Goal: Information Seeking & Learning: Learn about a topic

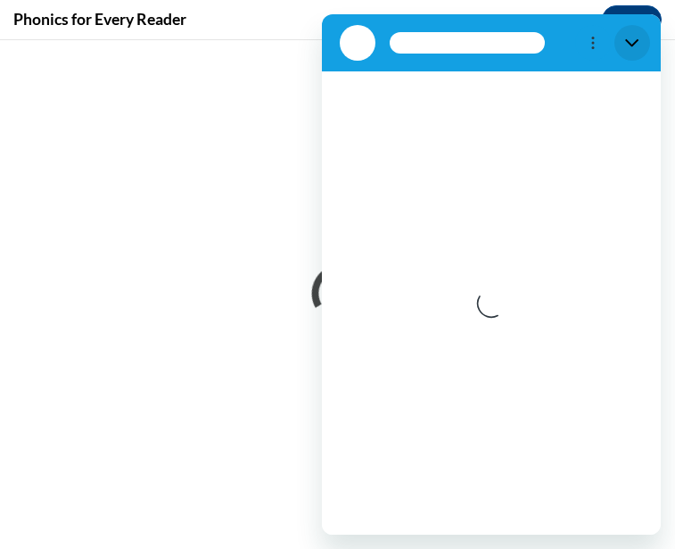
click at [630, 54] on button "Close" at bounding box center [633, 43] width 36 height 36
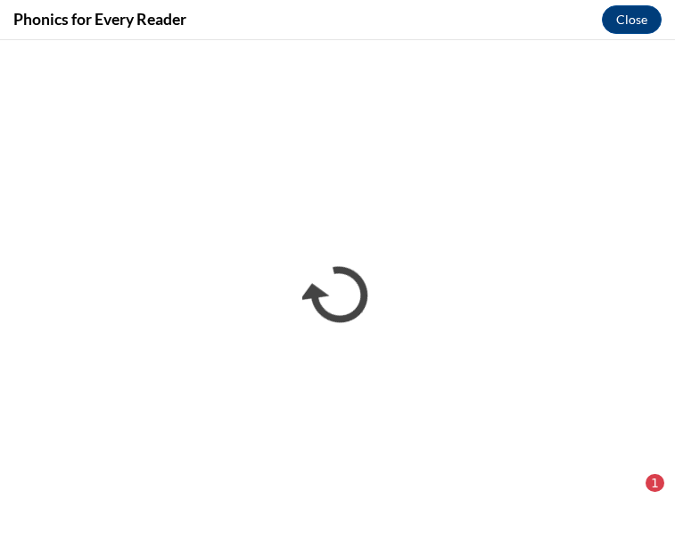
click at [651, 485] on div "1" at bounding box center [655, 483] width 19 height 18
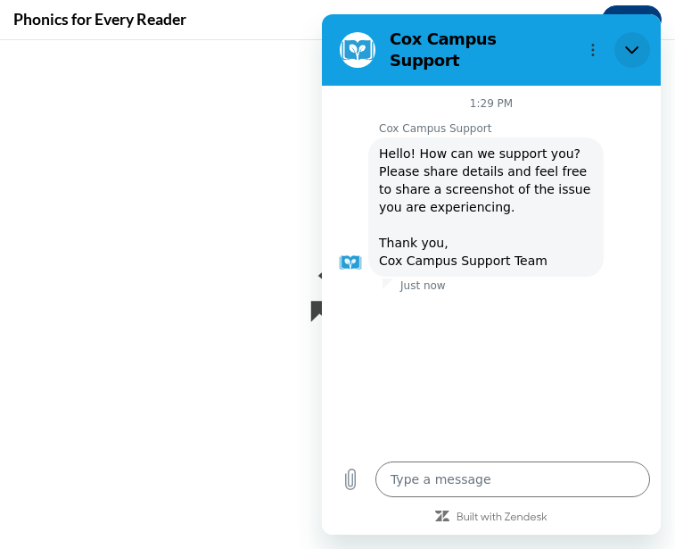
click at [643, 32] on button "Close" at bounding box center [633, 50] width 36 height 36
type textarea "x"
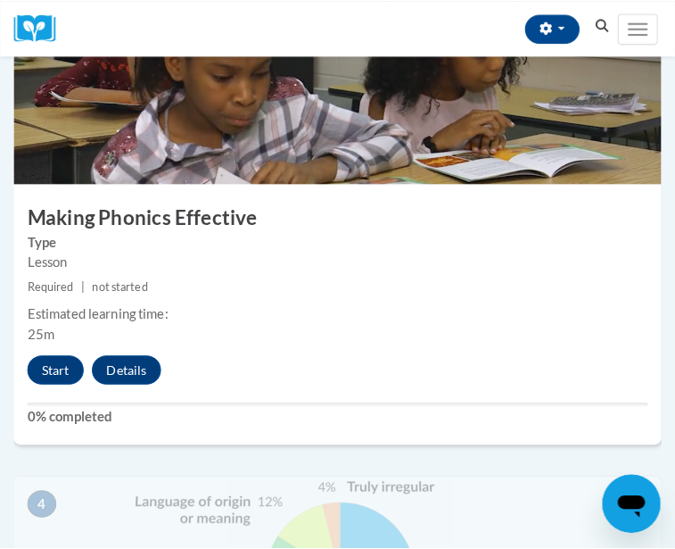
scroll to position [1352, 0]
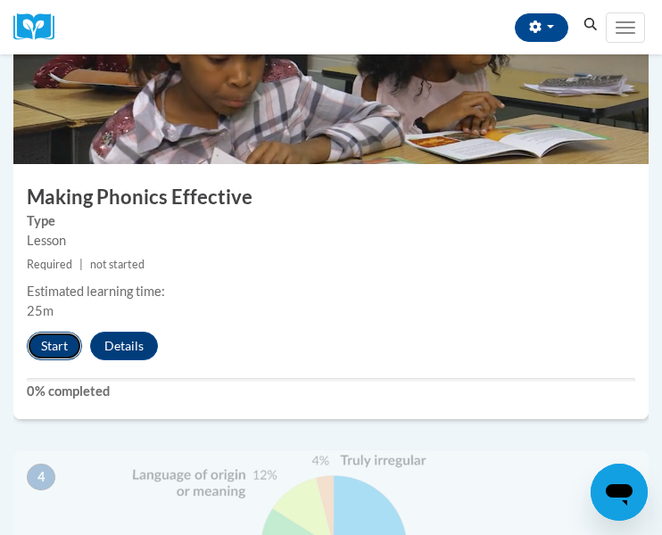
click at [41, 350] on button "Start" at bounding box center [54, 346] width 55 height 29
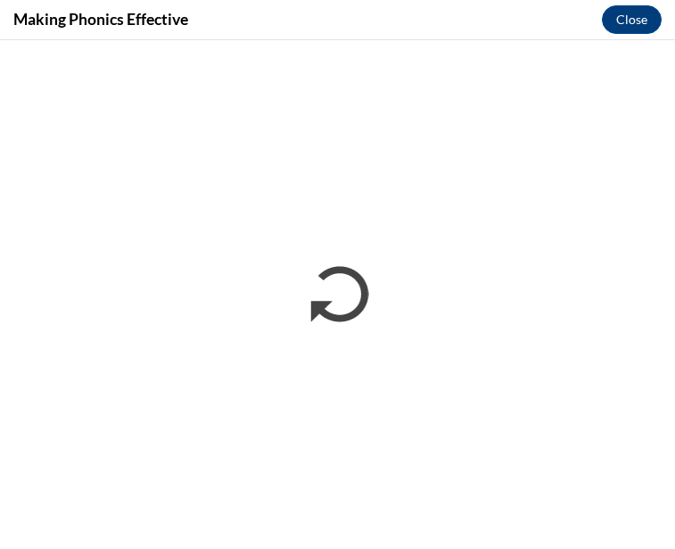
scroll to position [0, 0]
